Goal: Task Accomplishment & Management: Use online tool/utility

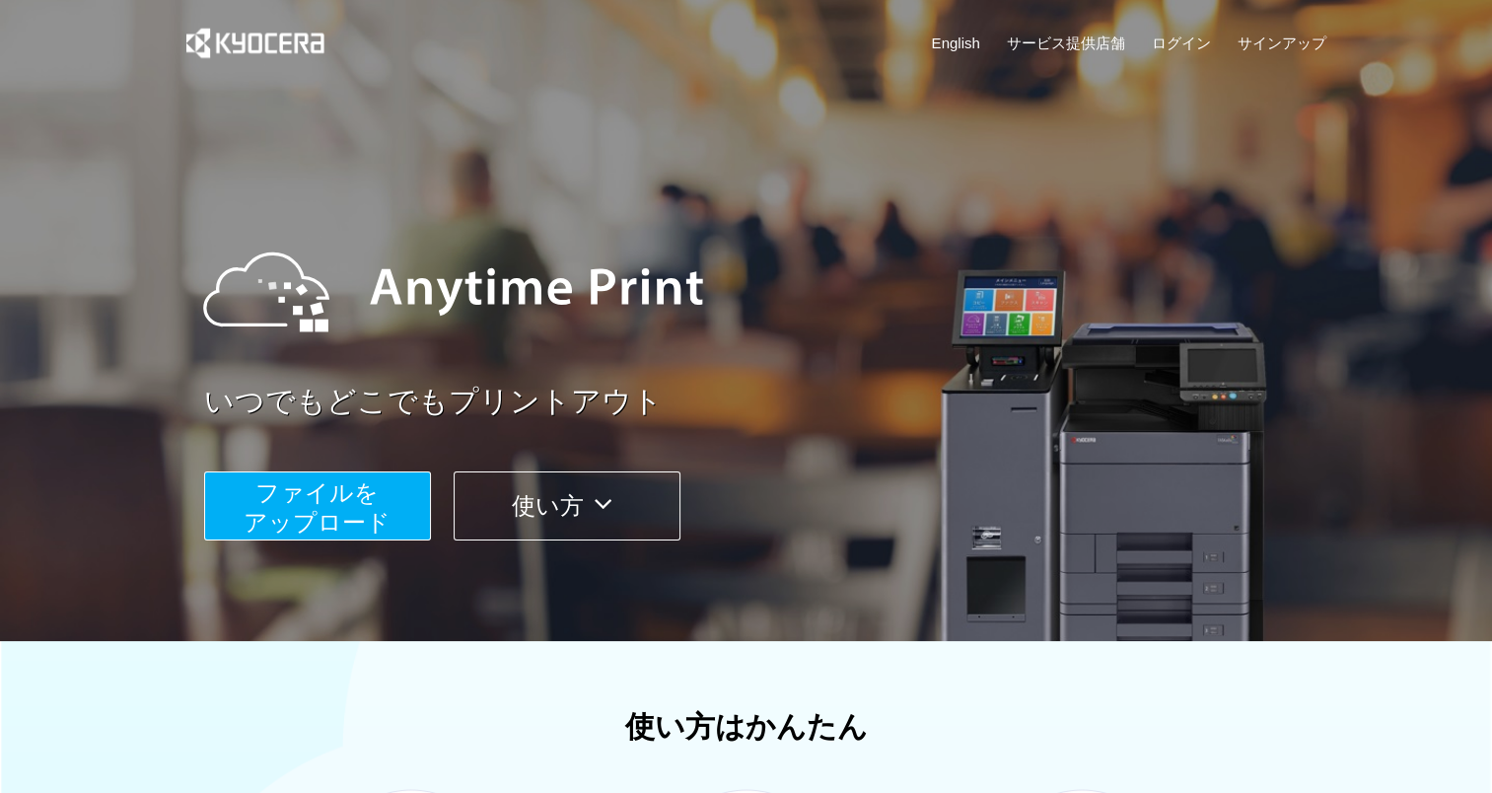
click at [348, 507] on span "ファイルを ​​アップロード" at bounding box center [317, 507] width 147 height 56
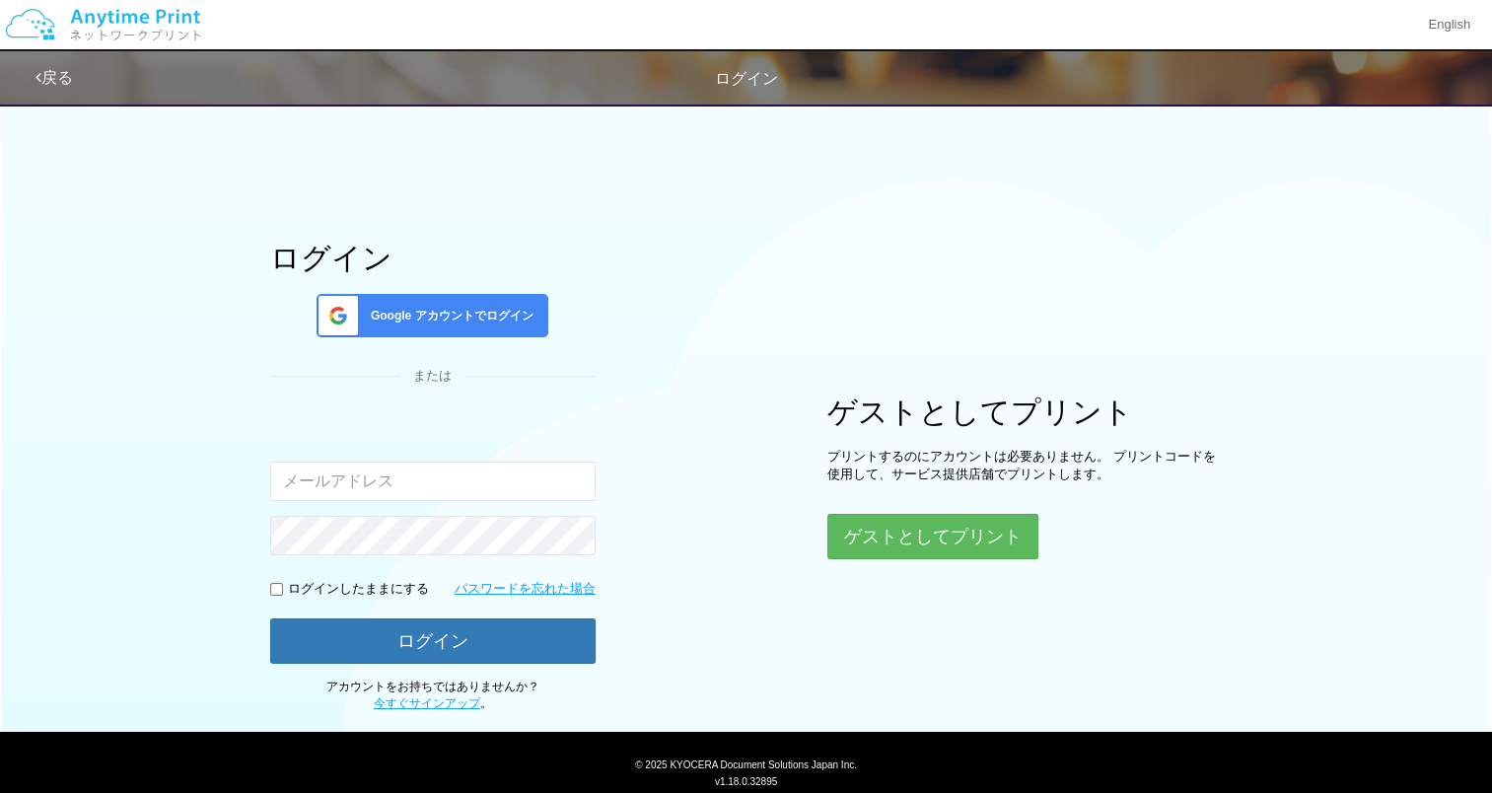
click at [448, 305] on div "Google アカウントでログイン" at bounding box center [433, 315] width 232 height 43
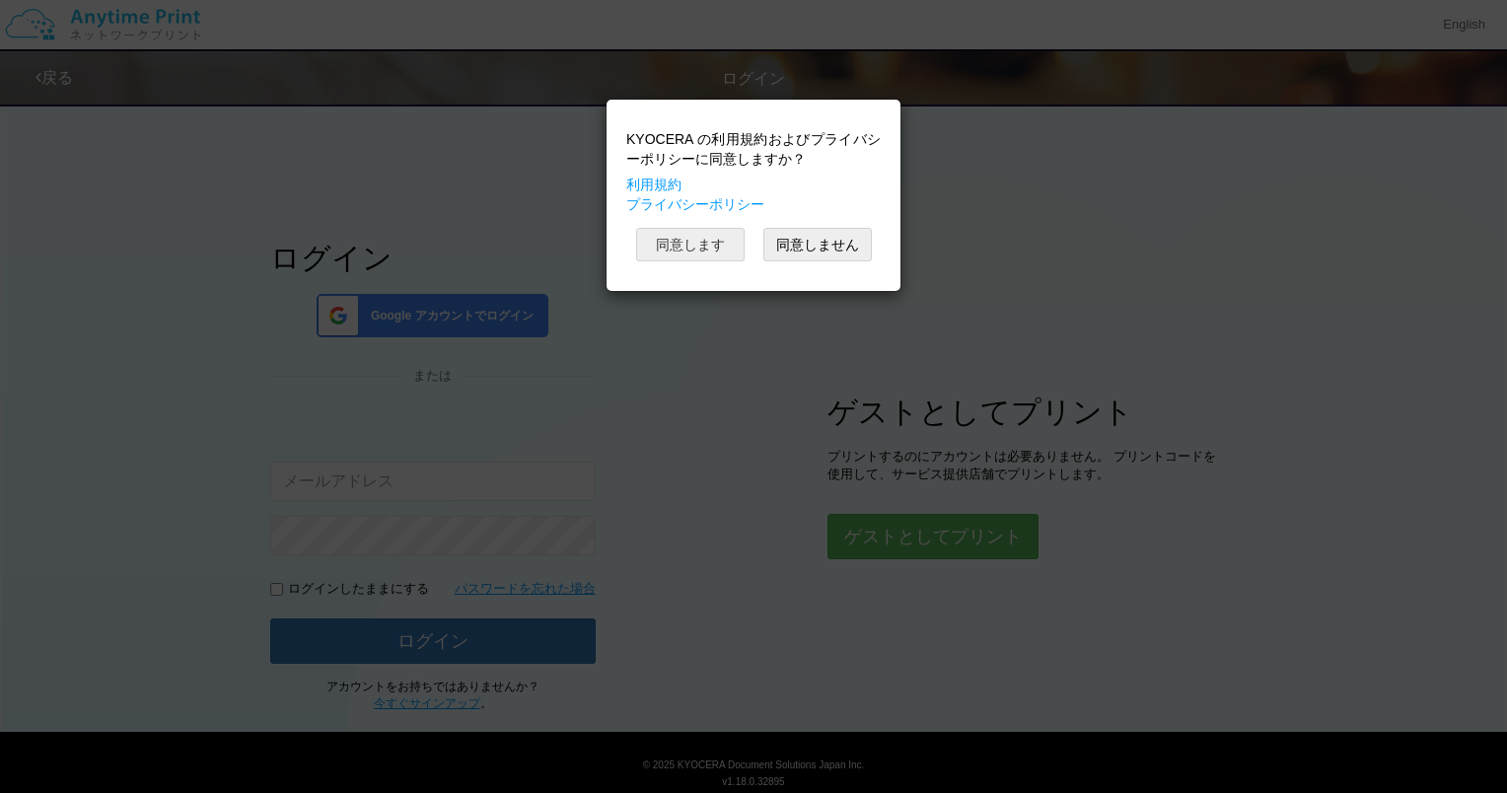
click at [721, 244] on button "同意します" at bounding box center [690, 245] width 108 height 34
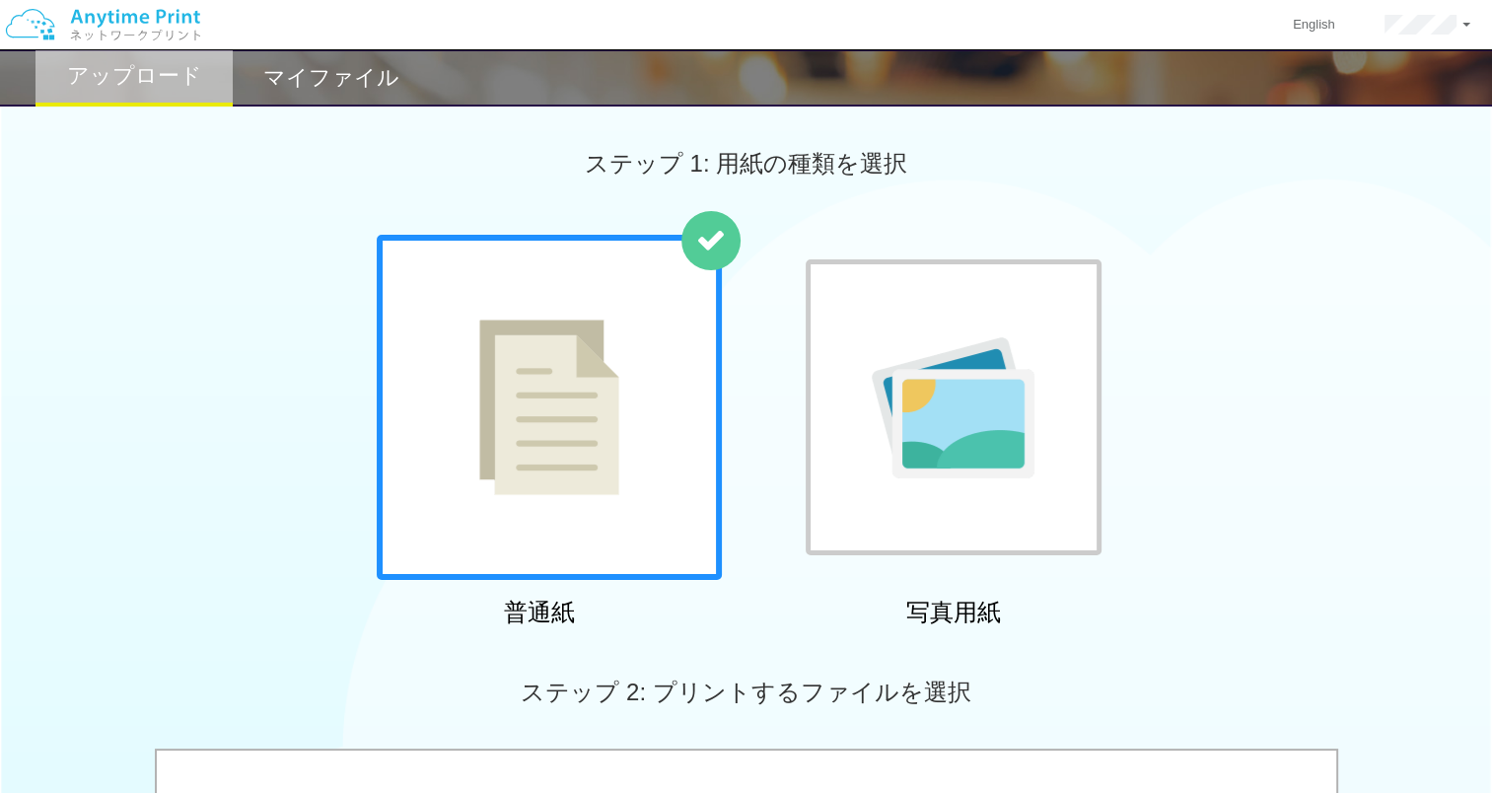
drag, startPoint x: 647, startPoint y: 426, endPoint x: 667, endPoint y: 438, distance: 23.0
click at [667, 438] on div at bounding box center [549, 407] width 345 height 345
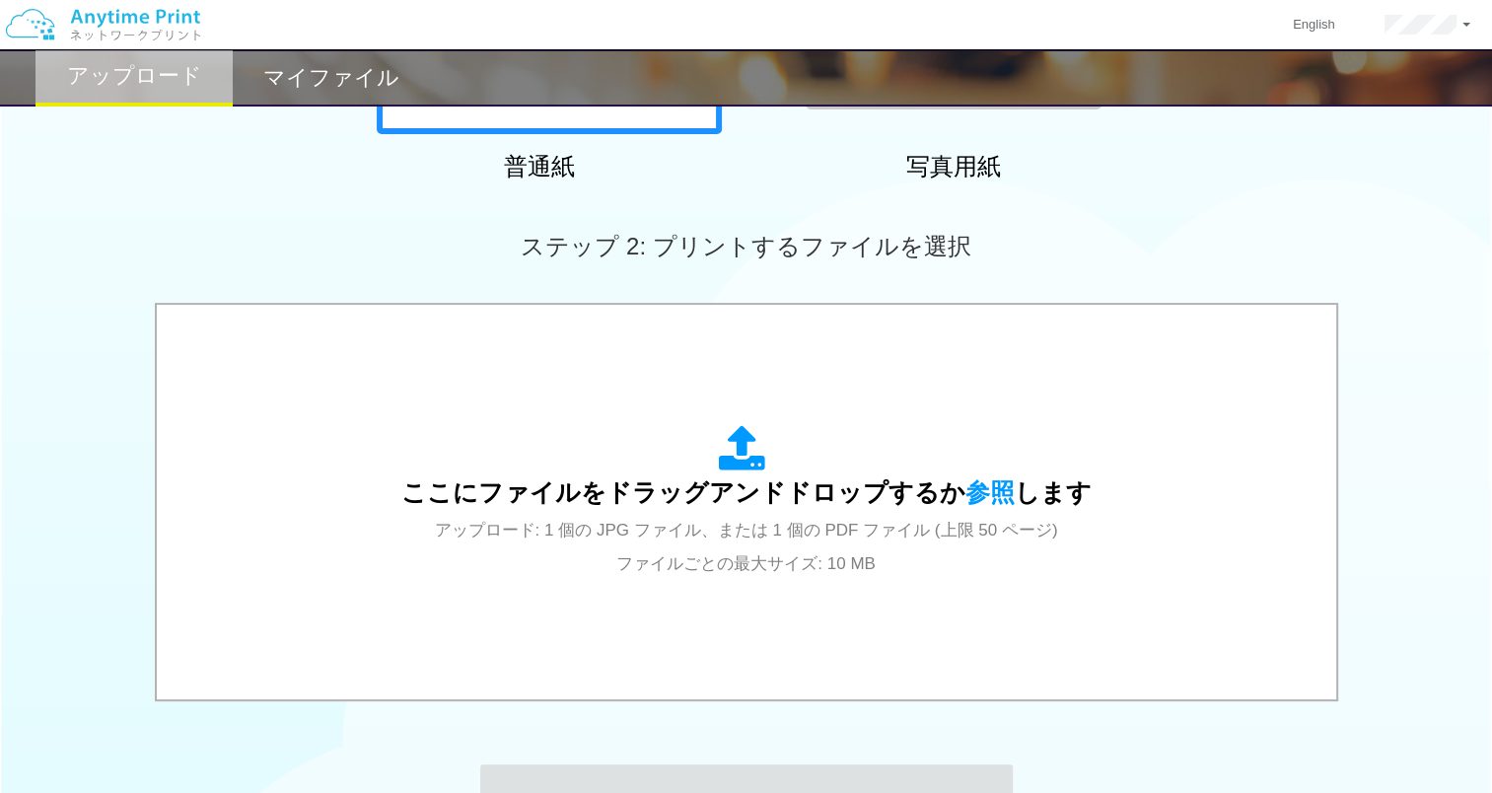
scroll to position [452, 0]
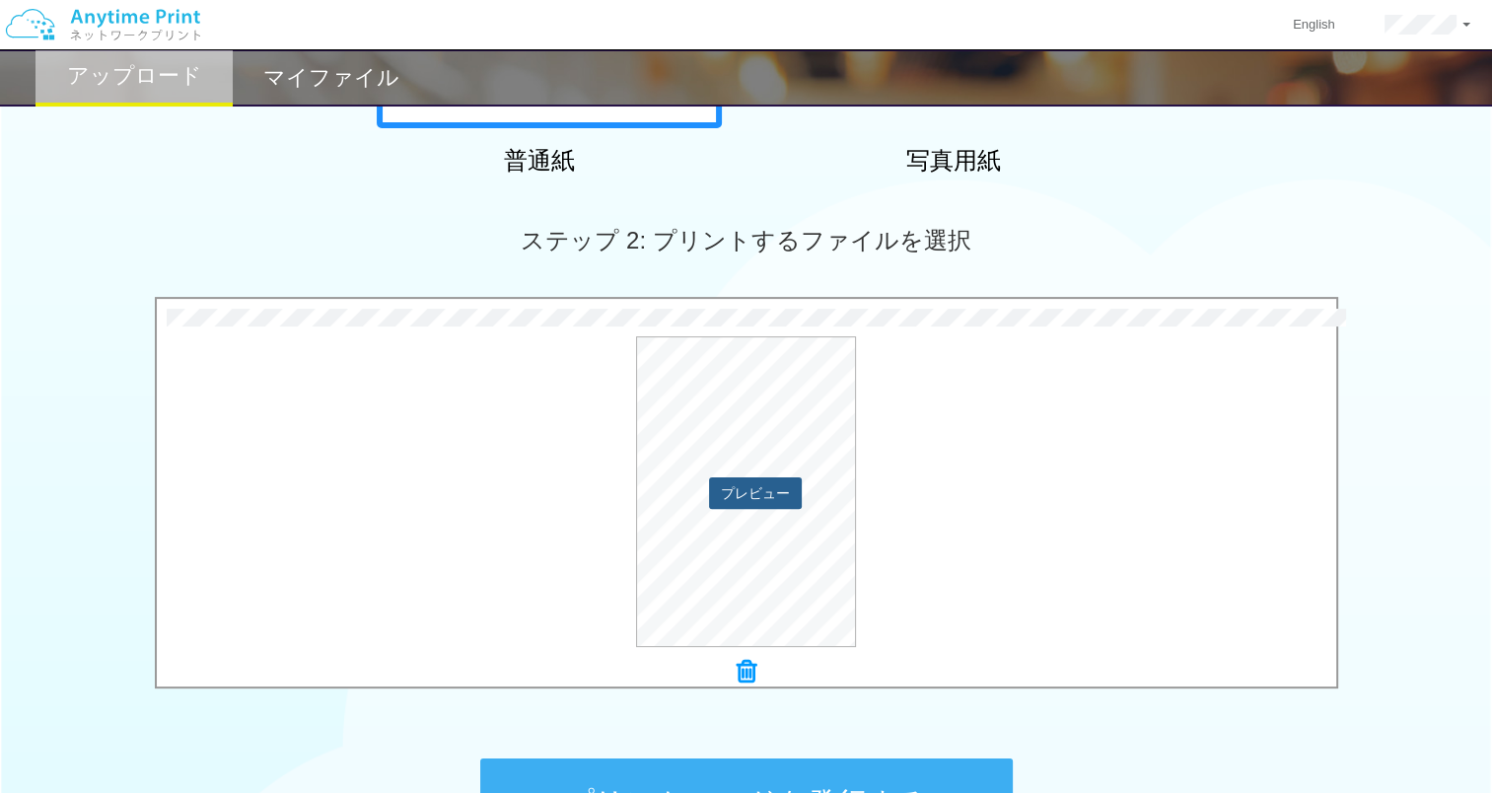
click at [757, 489] on button "プレビュー" at bounding box center [755, 493] width 93 height 32
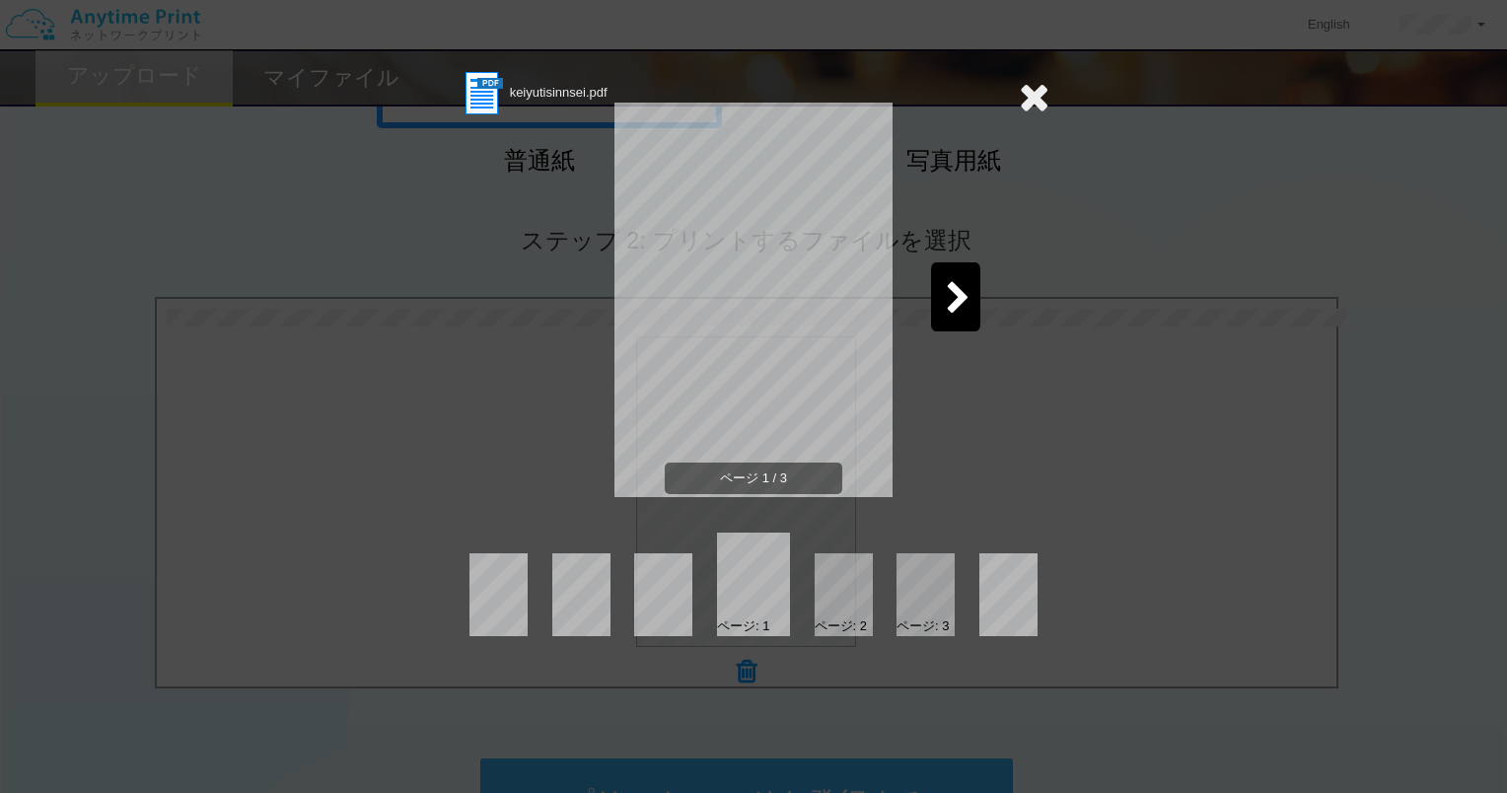
click at [943, 296] on div at bounding box center [955, 296] width 49 height 69
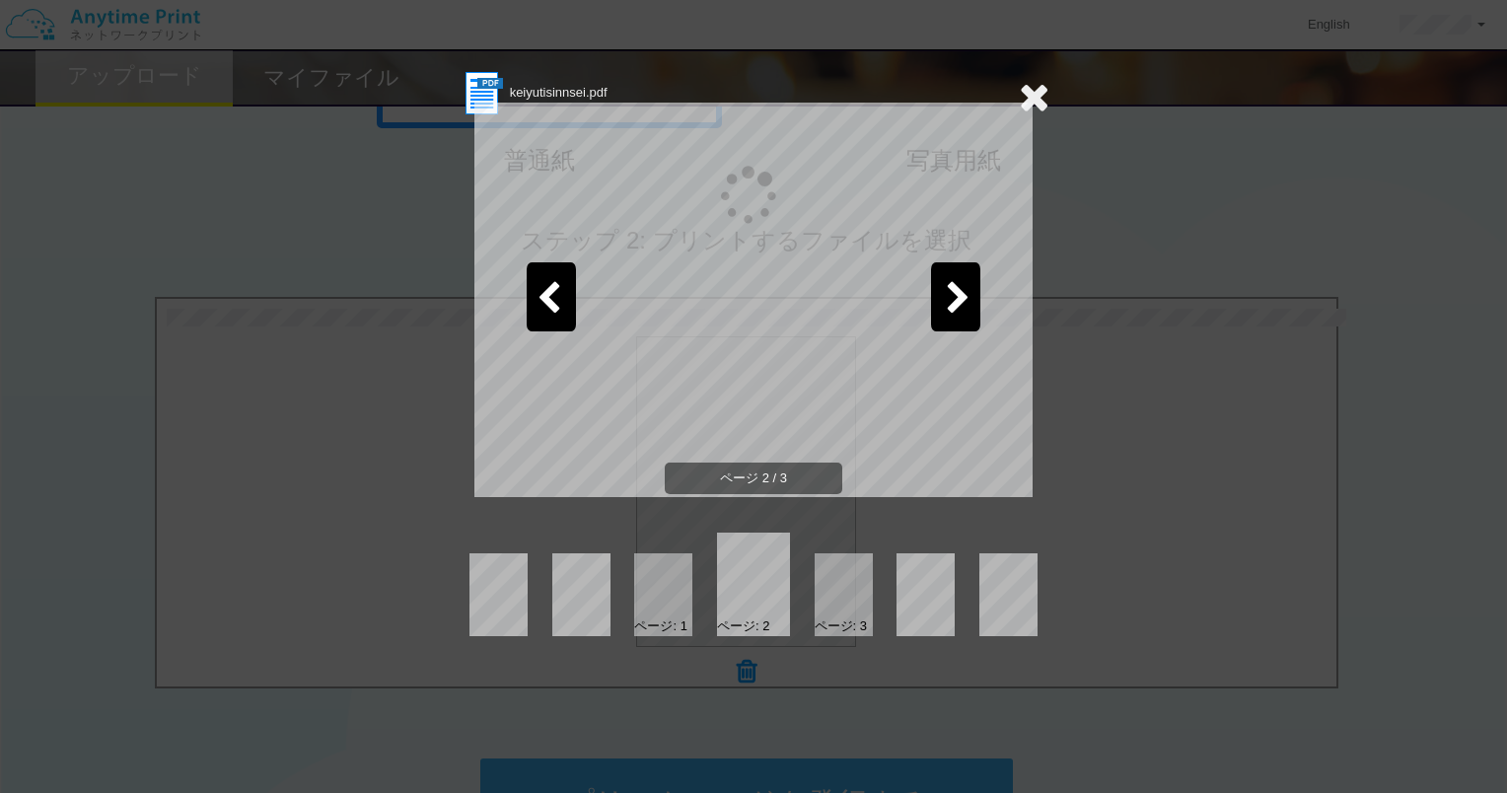
click at [943, 296] on div at bounding box center [955, 296] width 49 height 69
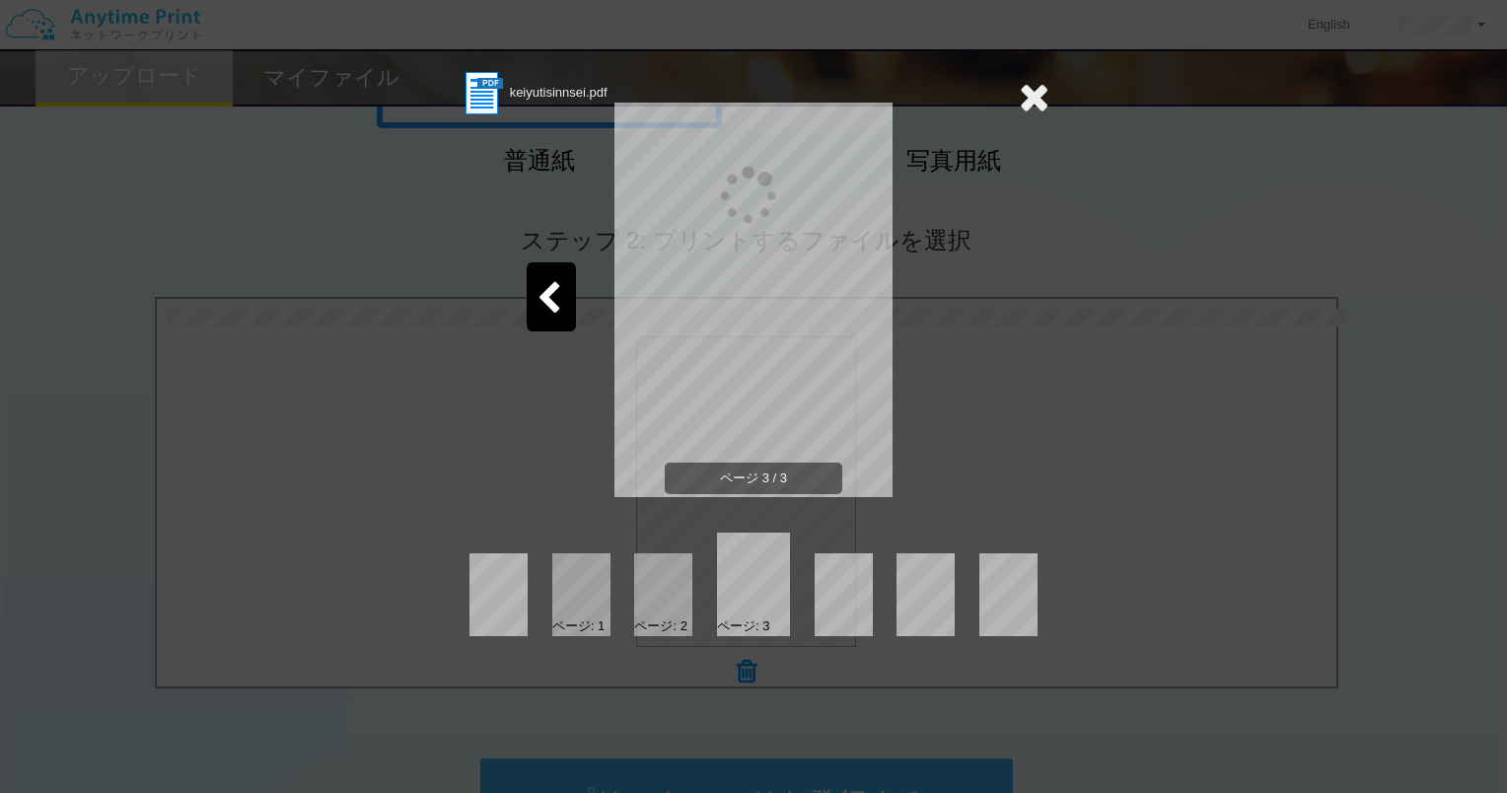
click at [943, 296] on div "ページ 3 / 3" at bounding box center [754, 315] width 592 height 395
click at [1038, 95] on icon at bounding box center [1034, 96] width 31 height 39
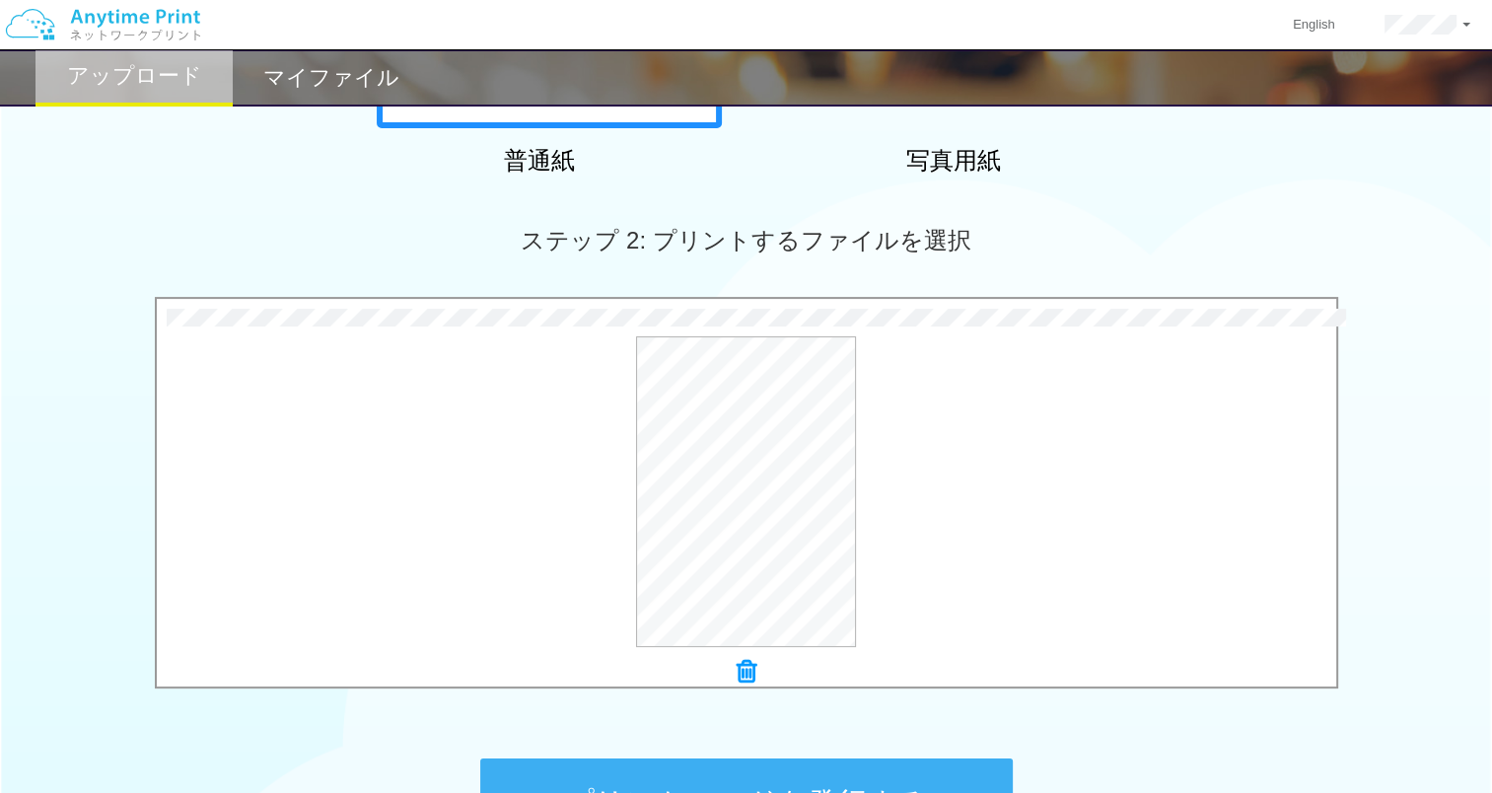
scroll to position [706, 0]
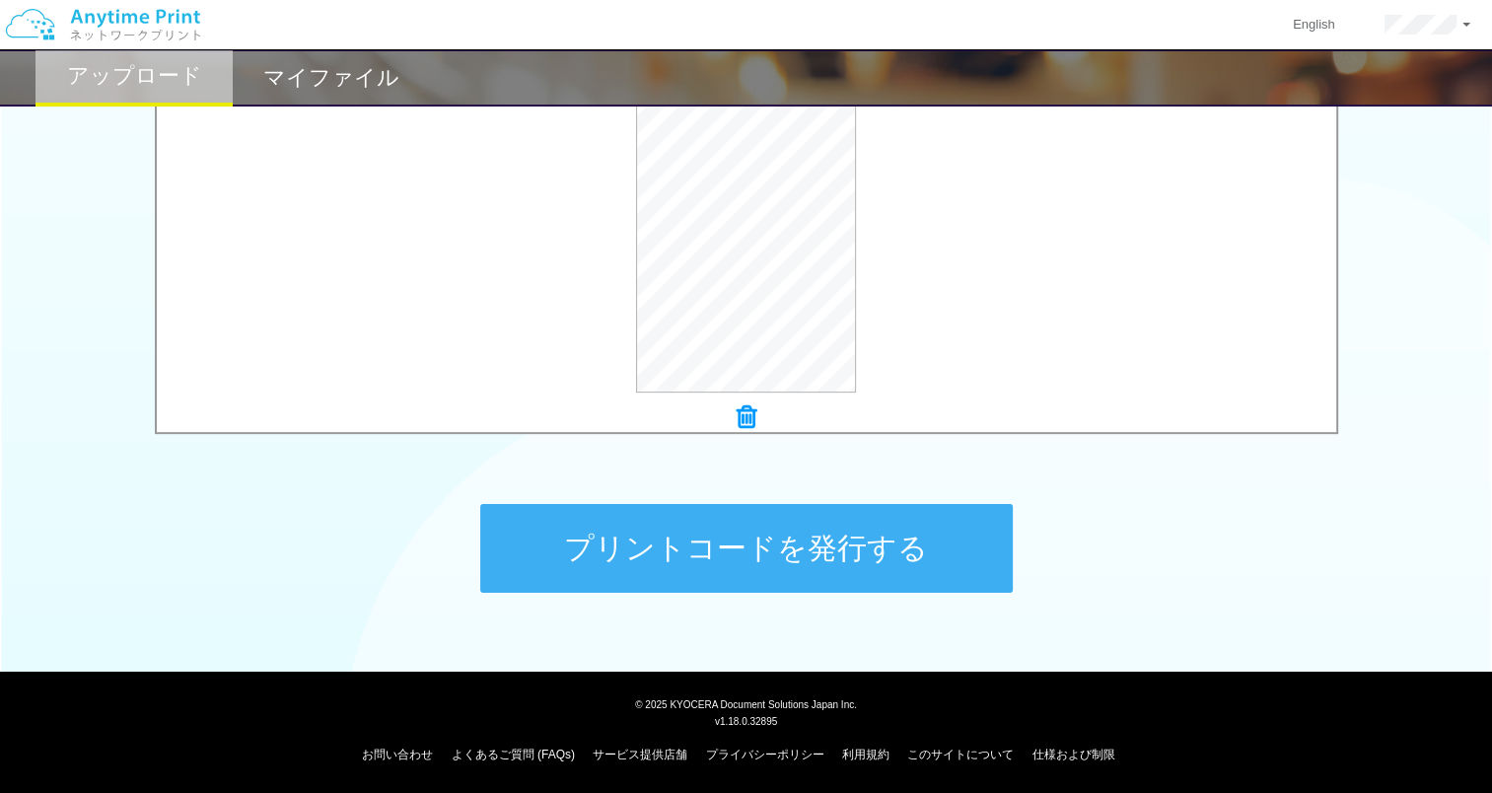
click at [821, 554] on button "プリントコードを発行する" at bounding box center [746, 548] width 533 height 89
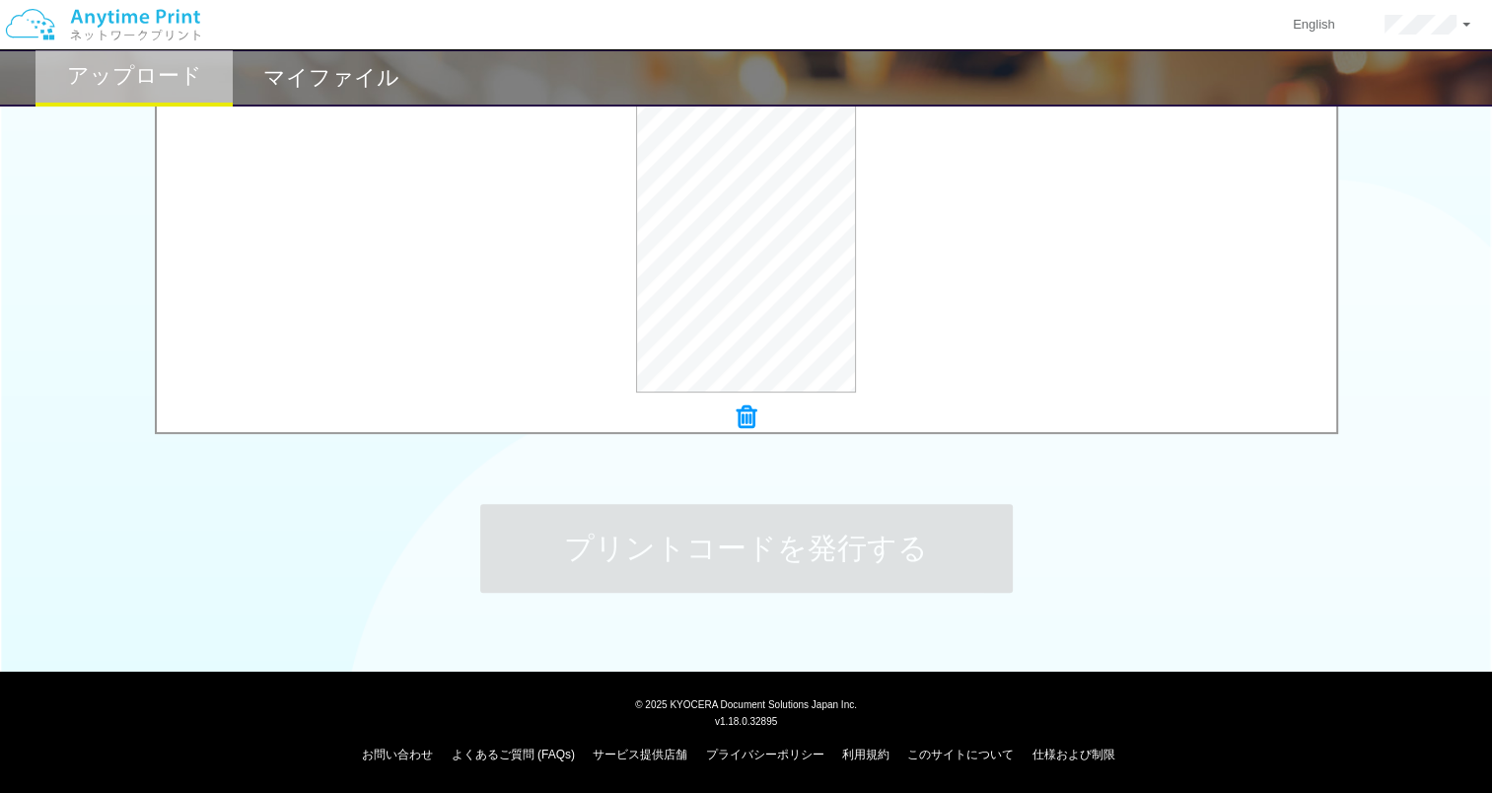
scroll to position [0, 0]
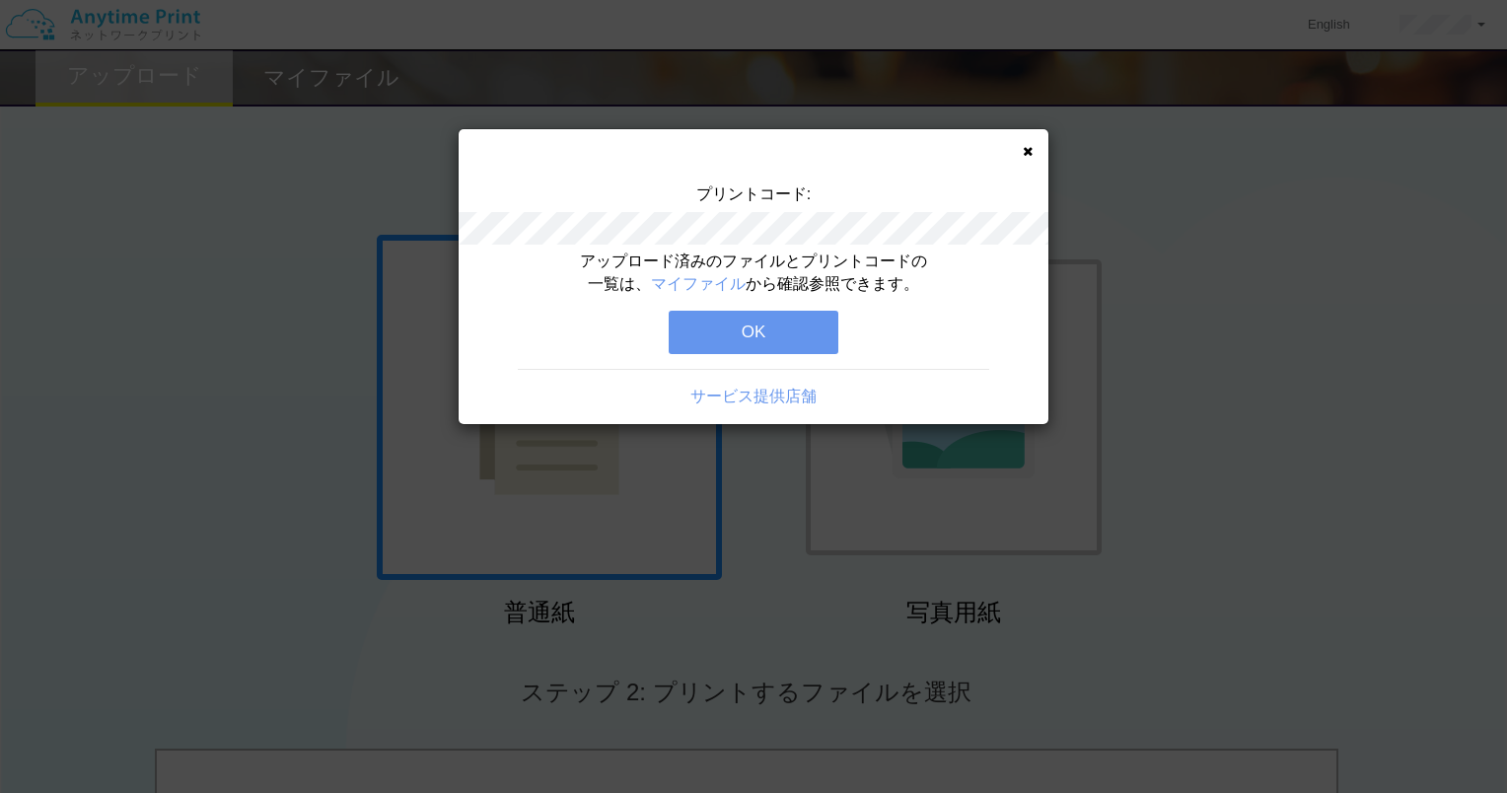
click at [766, 323] on button "OK" at bounding box center [754, 332] width 170 height 43
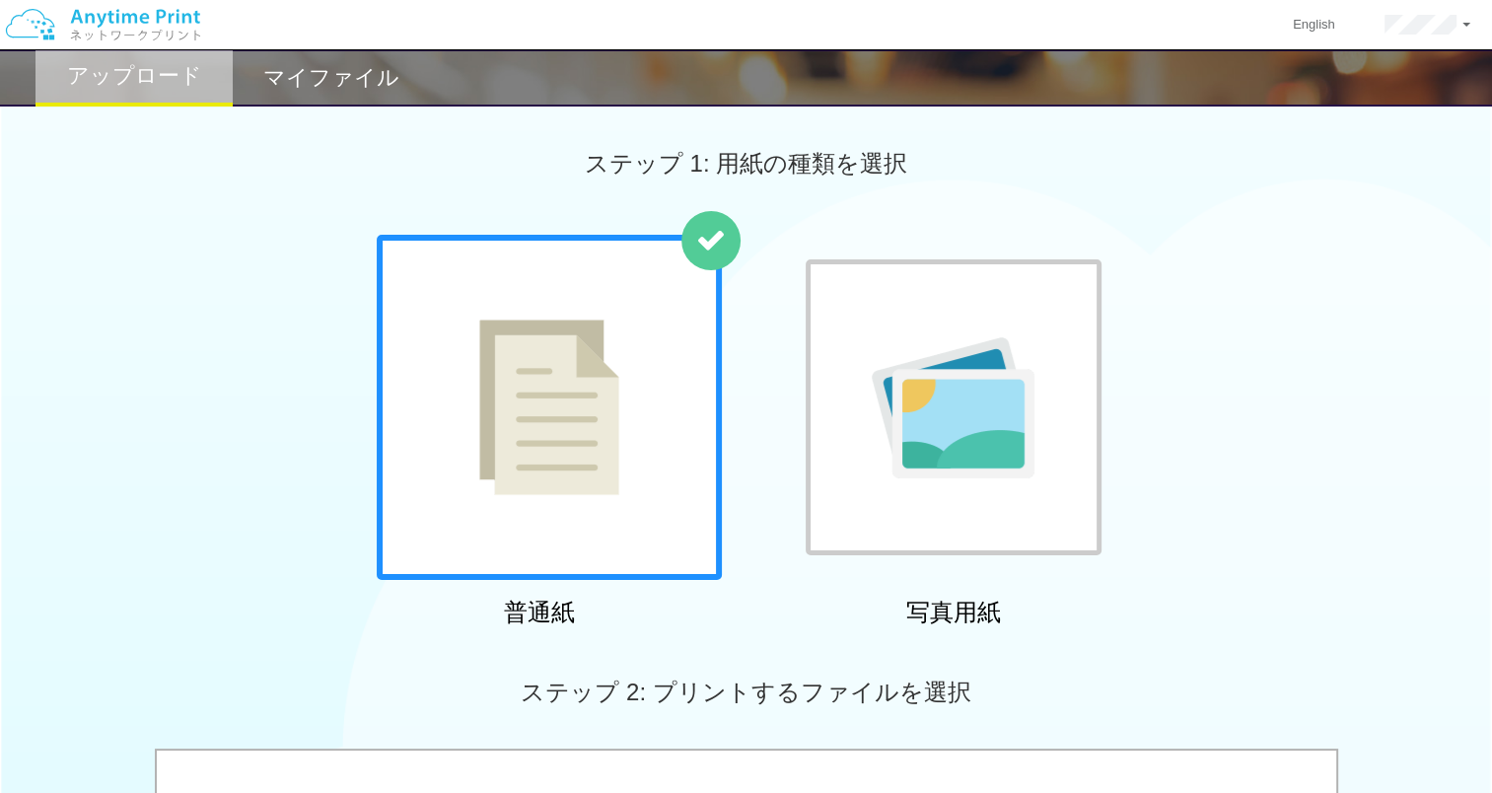
scroll to position [664, 0]
